Goal: Information Seeking & Learning: Learn about a topic

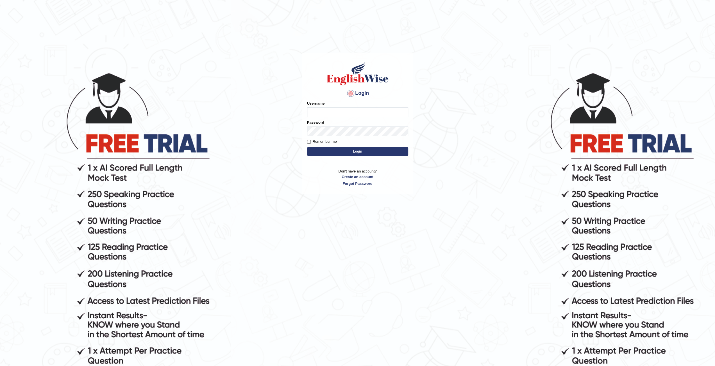
click at [346, 112] on input "Username" at bounding box center [357, 113] width 101 height 10
type input "zaryab_chandio"
click at [307, 147] on button "Login" at bounding box center [357, 151] width 101 height 8
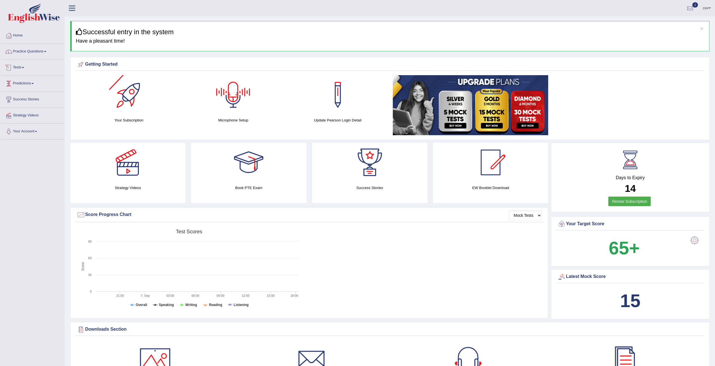
click at [27, 56] on link "Practice Questions" at bounding box center [32, 51] width 64 height 14
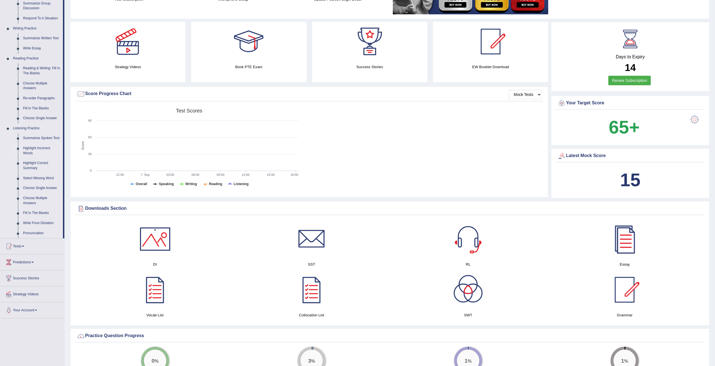
scroll to position [112, 0]
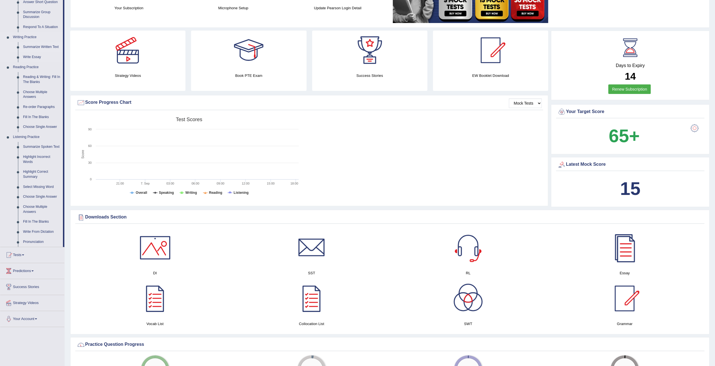
click at [44, 48] on link "Summarize Written Text" at bounding box center [41, 47] width 42 height 10
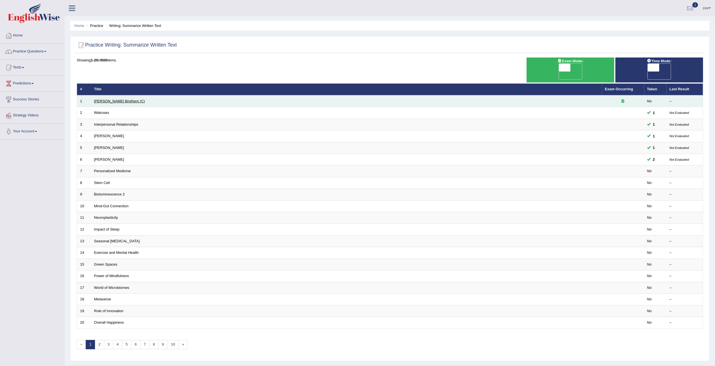
click at [110, 99] on link "Wright Brothers (C)" at bounding box center [119, 101] width 51 height 4
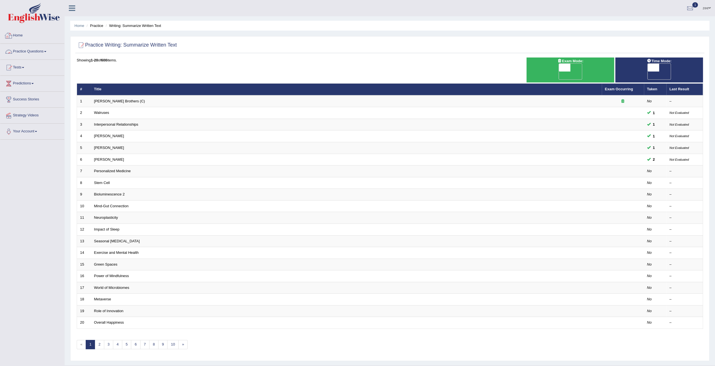
click at [21, 35] on link "Home" at bounding box center [32, 35] width 64 height 14
